Goal: Find specific page/section: Find specific page/section

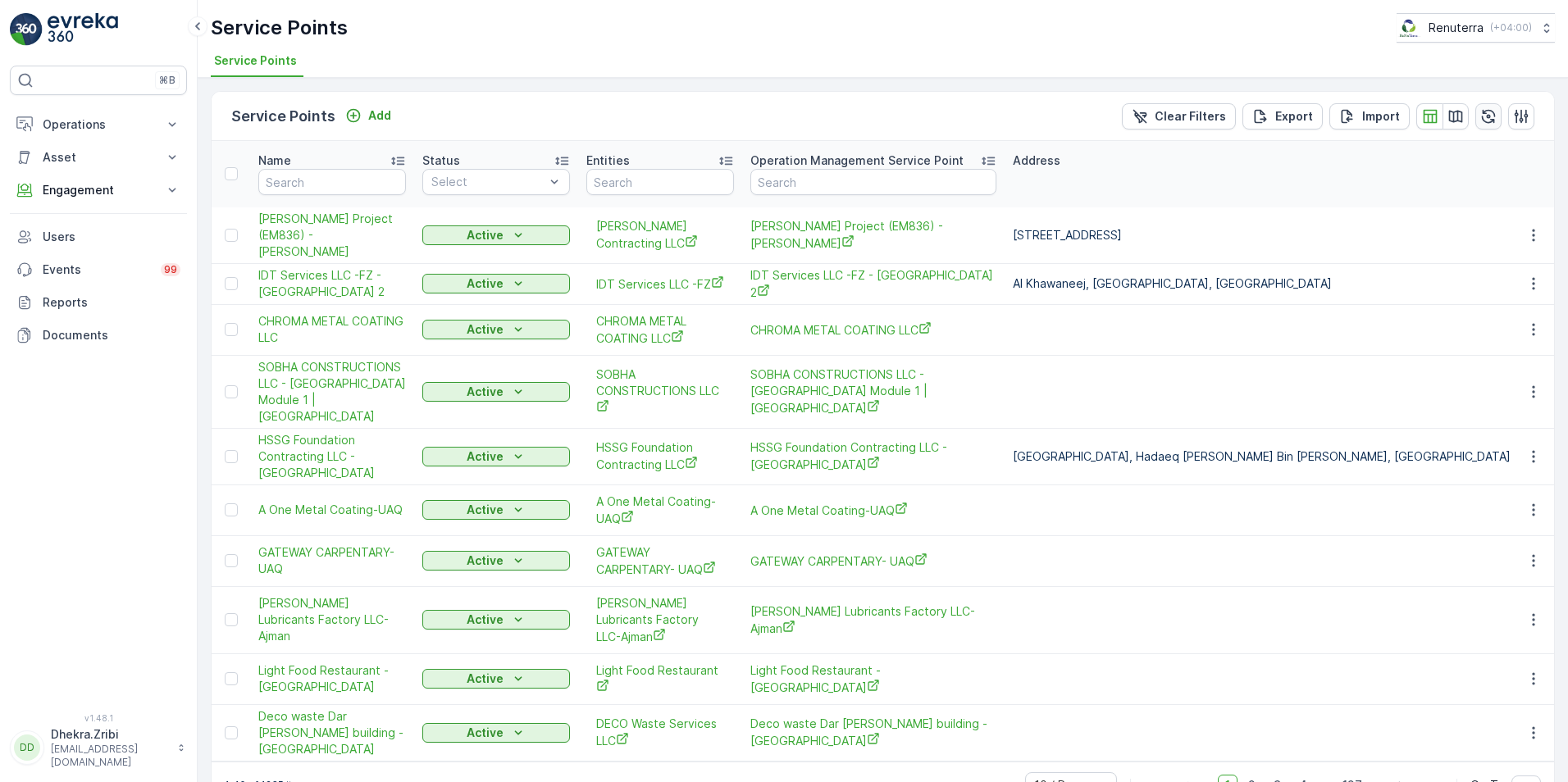
click at [1481, 113] on icon "button" at bounding box center [1488, 116] width 14 height 14
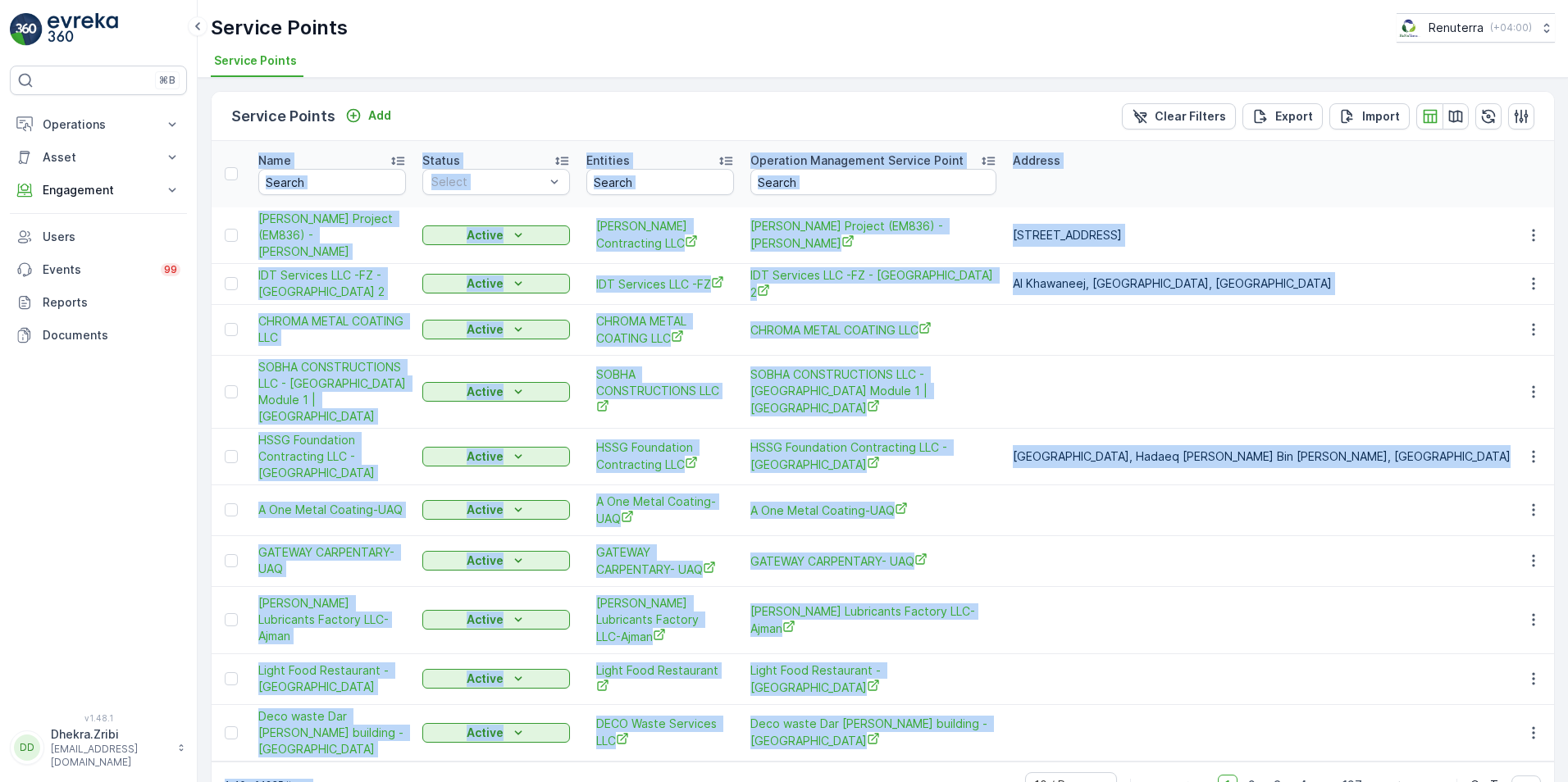
drag, startPoint x: 890, startPoint y: 754, endPoint x: 1041, endPoint y: 747, distance: 151.2
click at [1041, 747] on div "Service Points Add Clear Filters Export Import Name Status Select Entities Oper…" at bounding box center [883, 450] width 1344 height 718
click at [1044, 690] on td at bounding box center [1323, 679] width 637 height 51
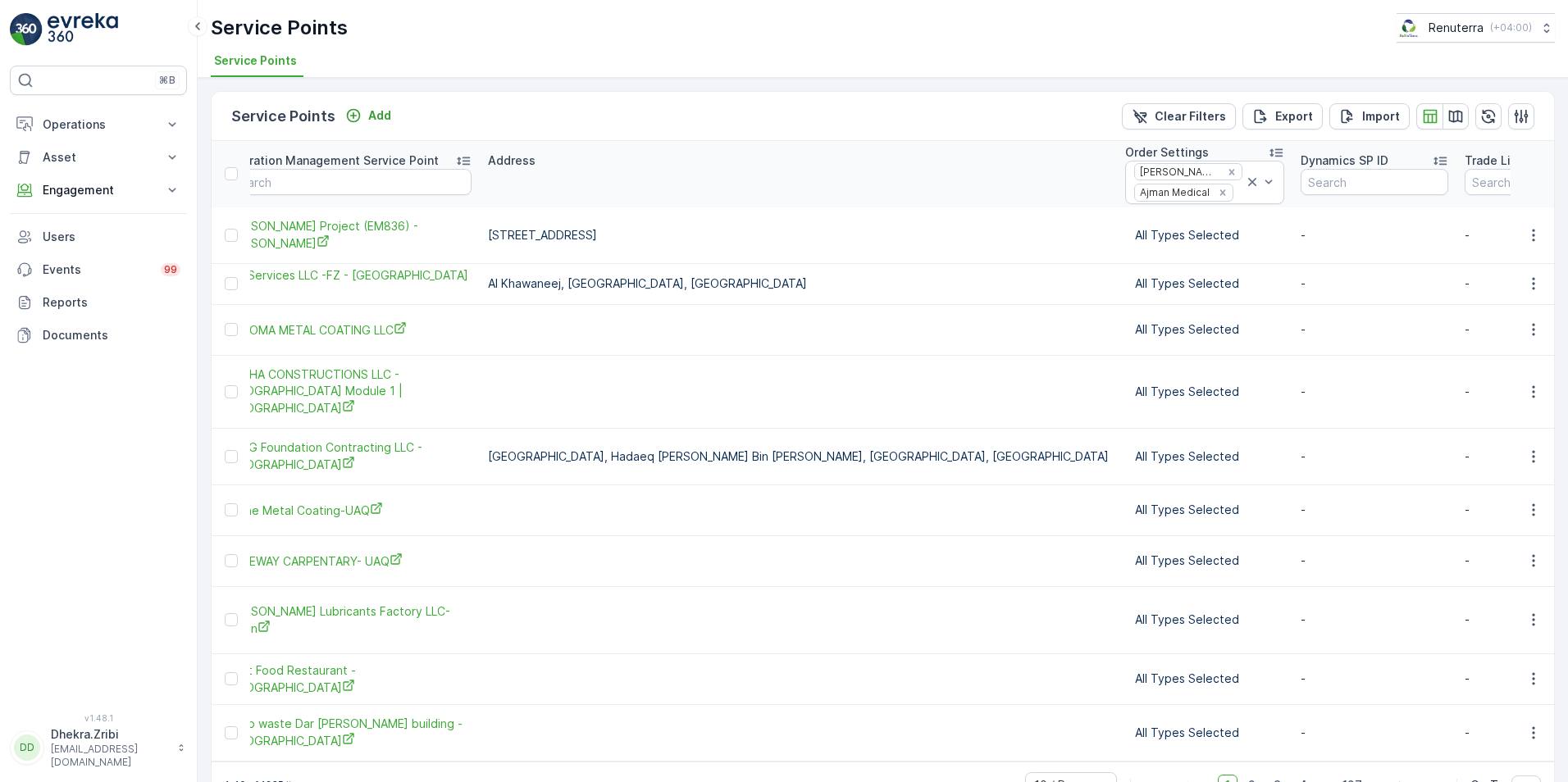
scroll to position [0, 547]
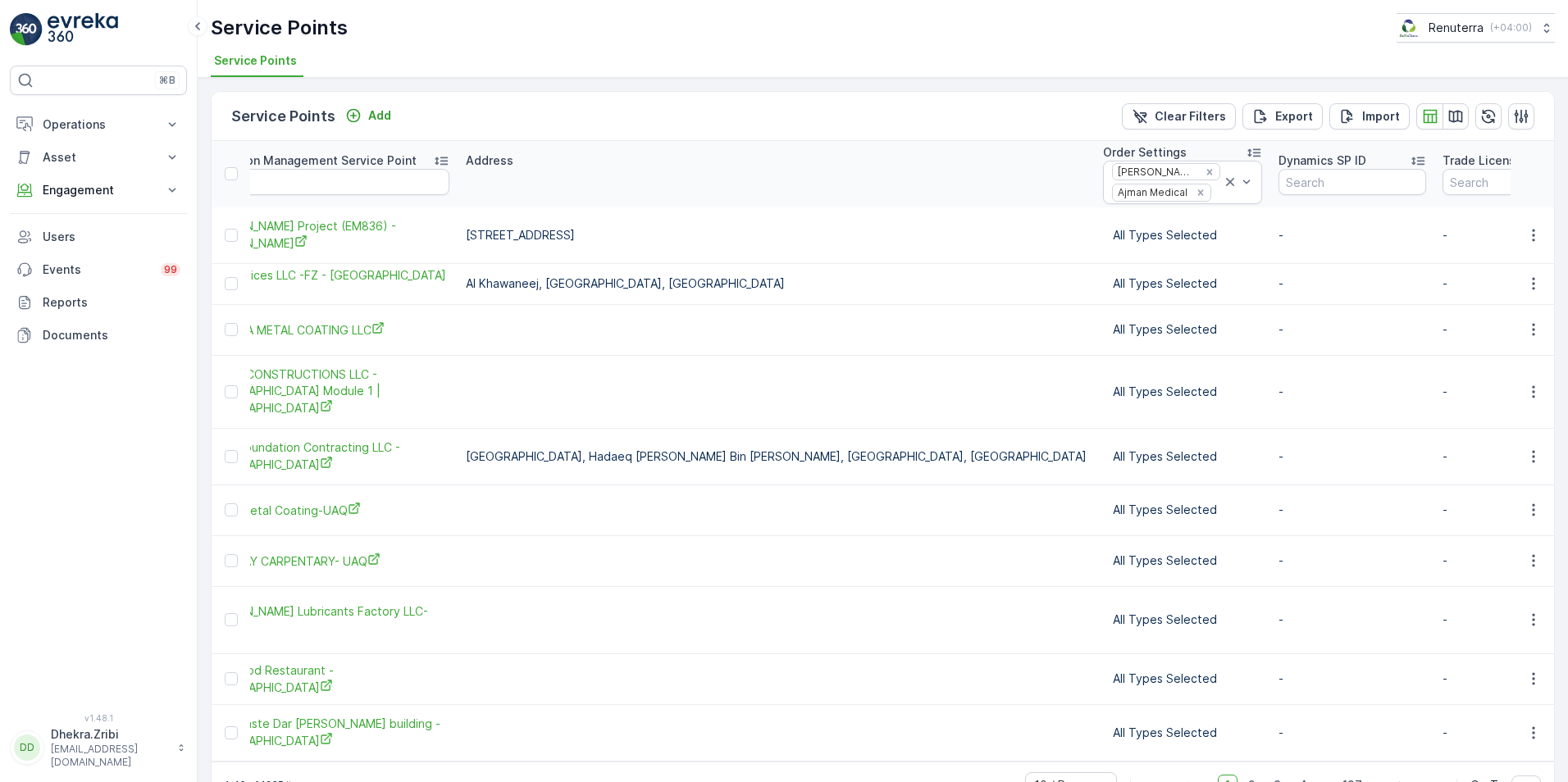
click at [1248, 154] on icon at bounding box center [1254, 153] width 13 height 8
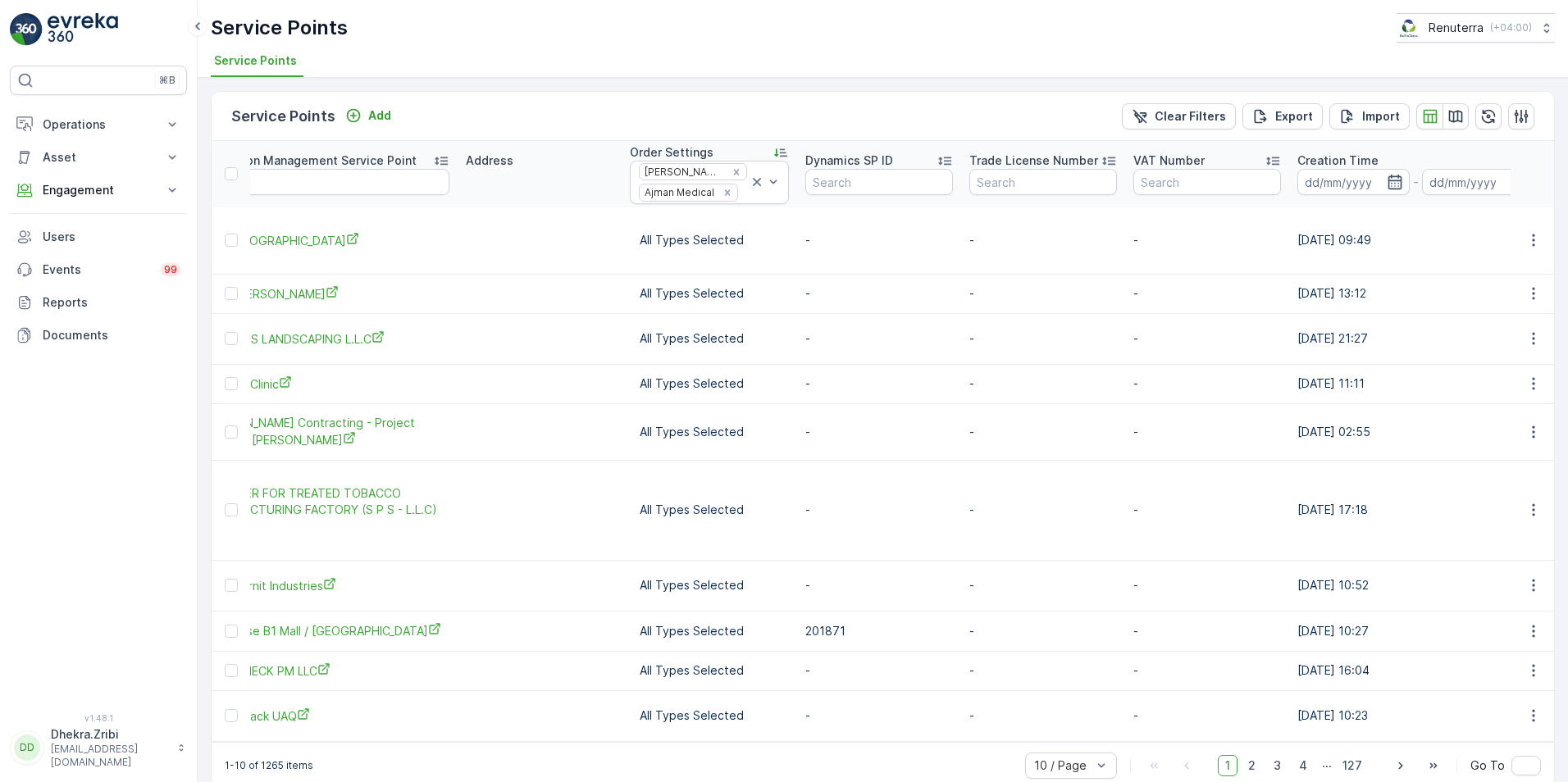
click at [782, 151] on icon at bounding box center [780, 152] width 17 height 17
click at [760, 183] on icon at bounding box center [757, 182] width 17 height 17
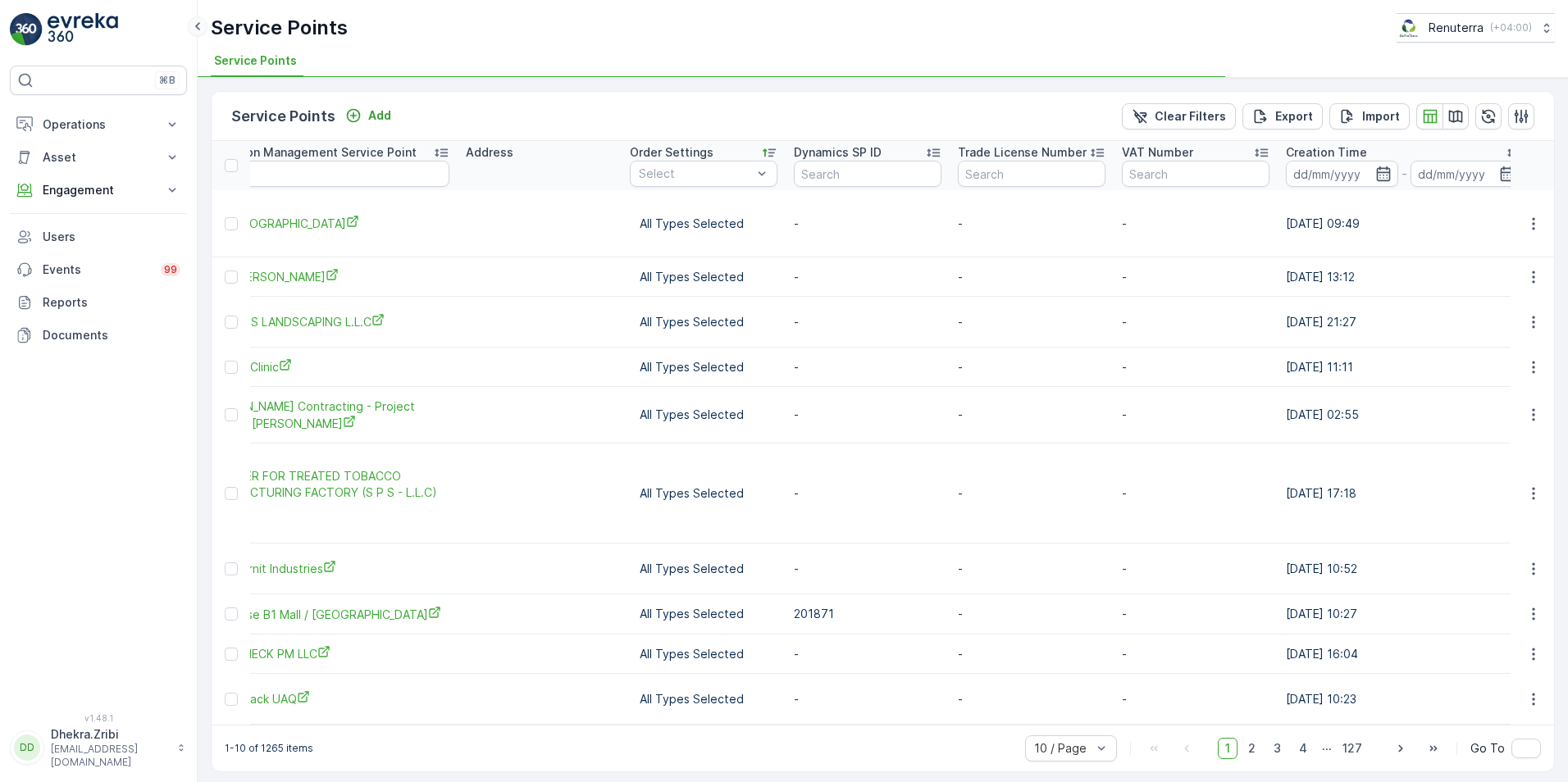
click at [199, 29] on icon at bounding box center [197, 26] width 5 height 8
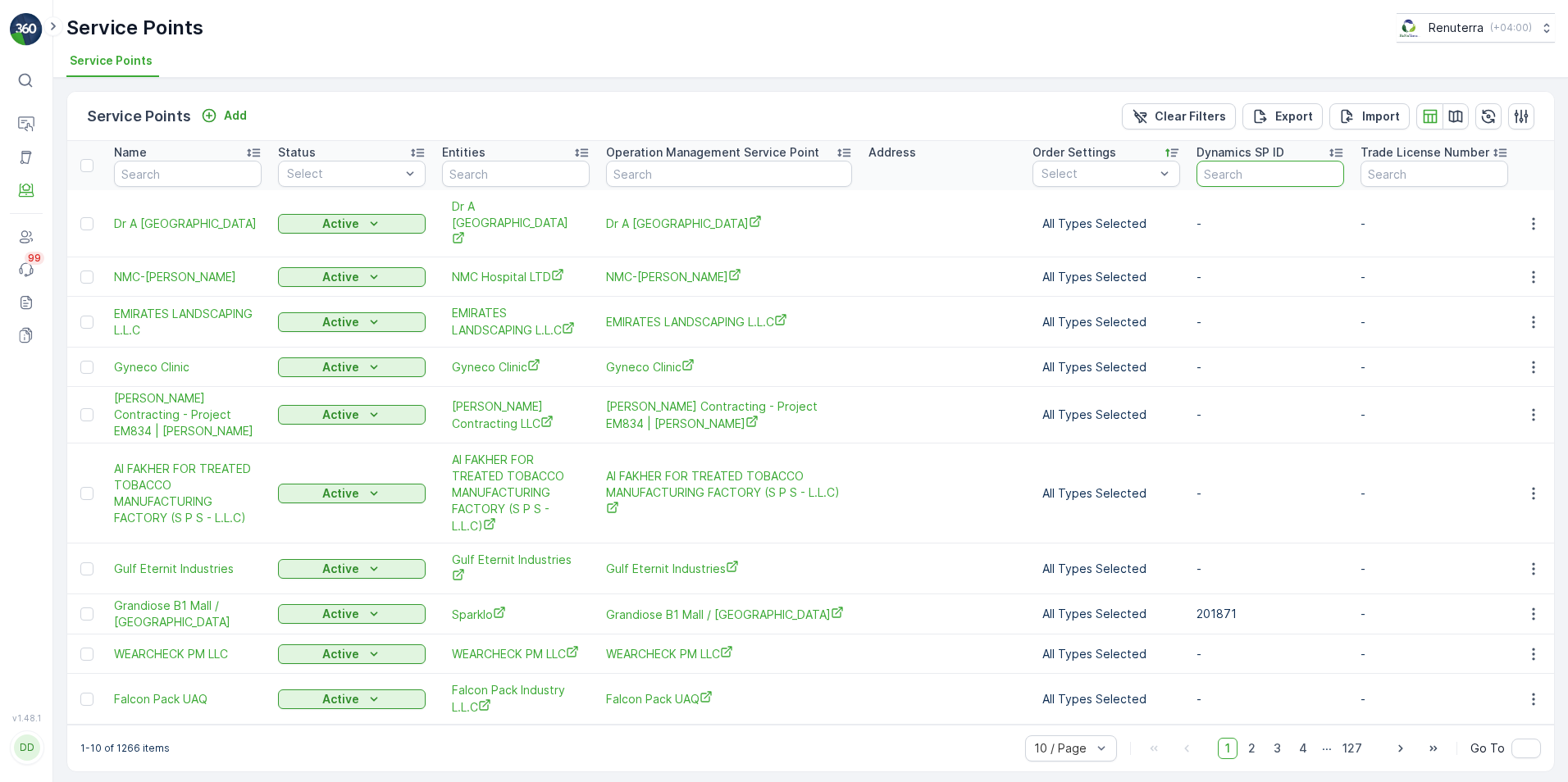
click at [1221, 172] on input "text" at bounding box center [1270, 173] width 148 height 26
